Goal: Find specific page/section: Find specific page/section

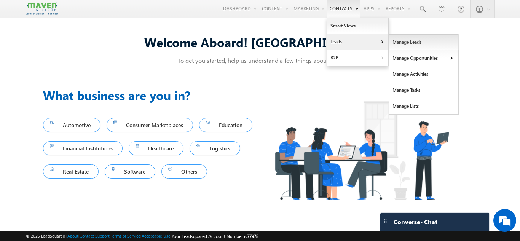
click at [412, 40] on link "Manage Leads" at bounding box center [424, 42] width 70 height 16
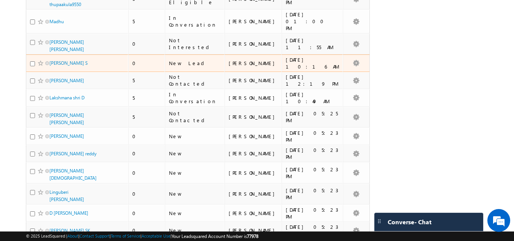
scroll to position [228, 0]
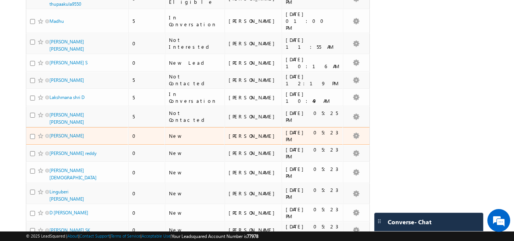
click at [81, 132] on span "[PERSON_NAME]" at bounding box center [74, 135] width 51 height 7
click at [62, 133] on link "[PERSON_NAME]" at bounding box center [66, 136] width 35 height 6
